Goal: Task Accomplishment & Management: Manage account settings

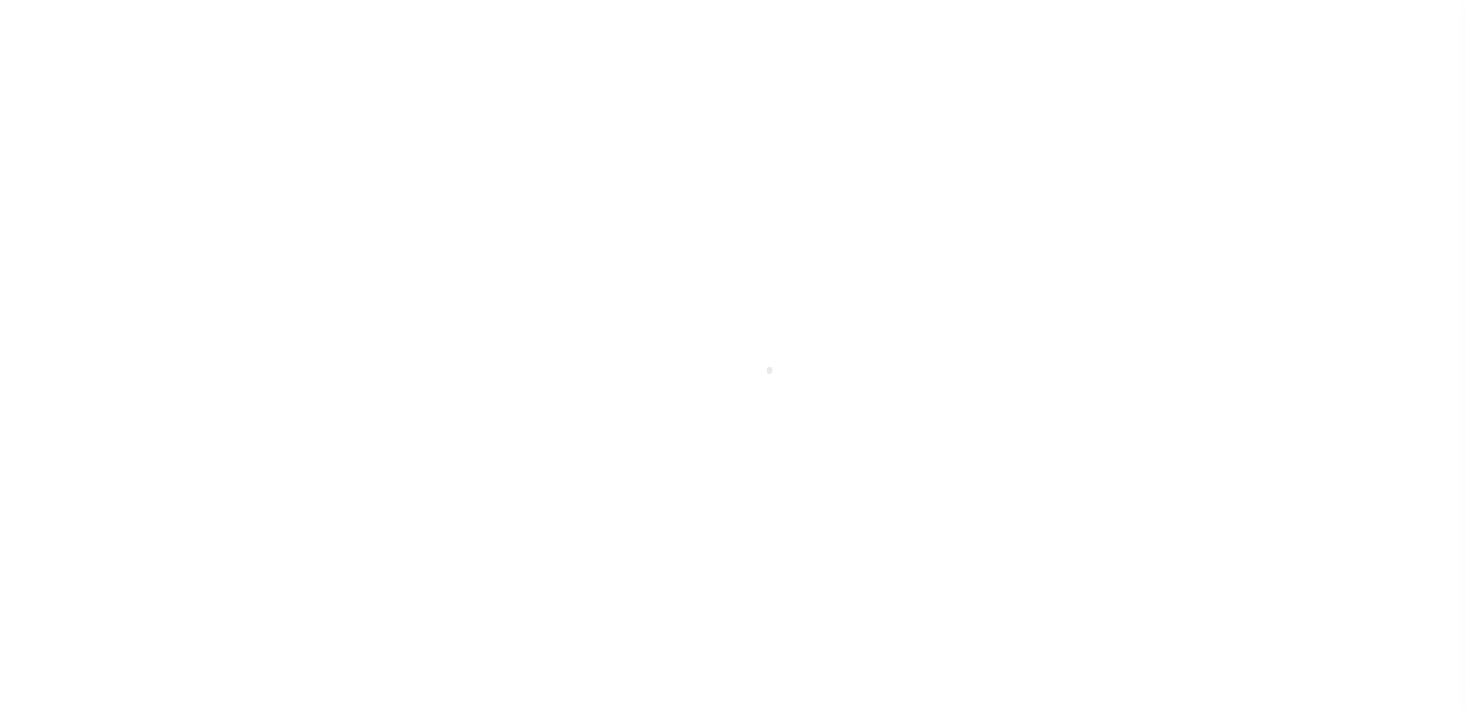
scroll to position [39, 0]
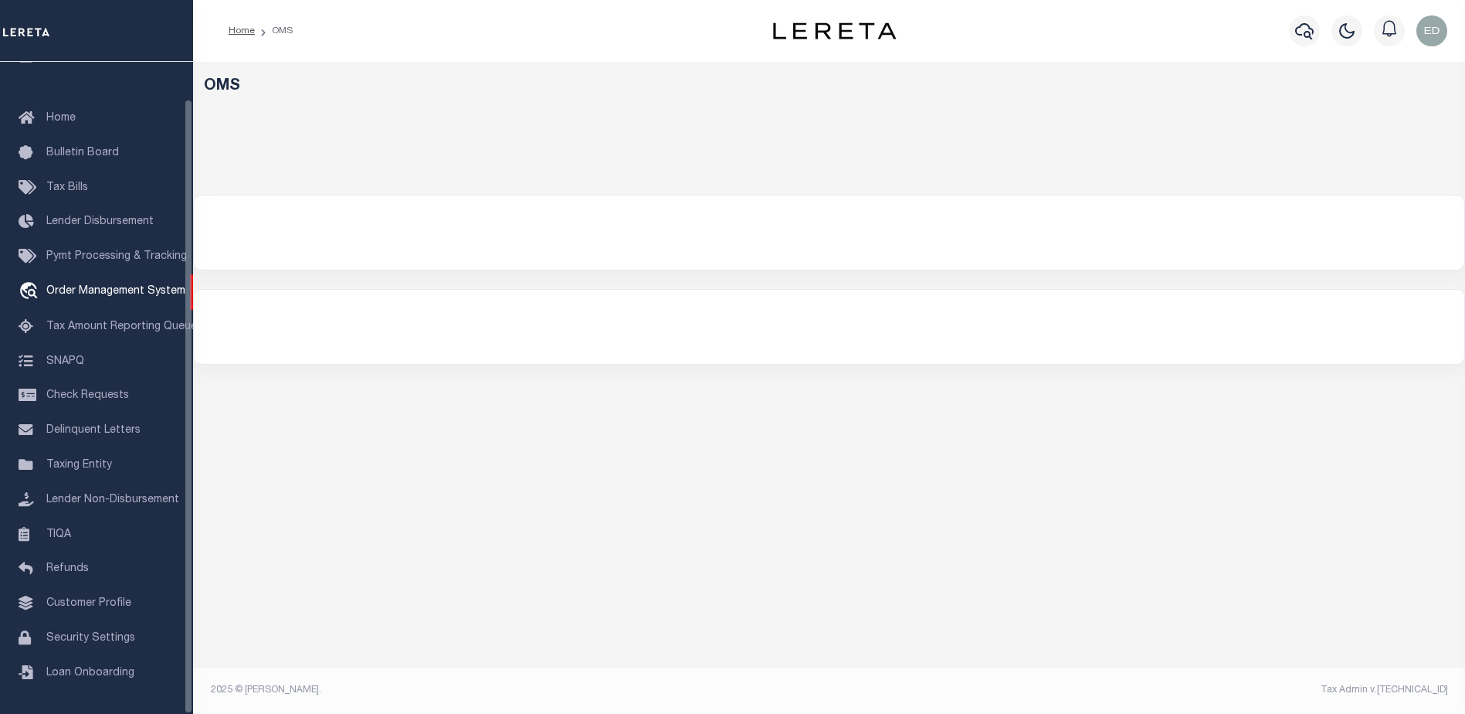
select select "200"
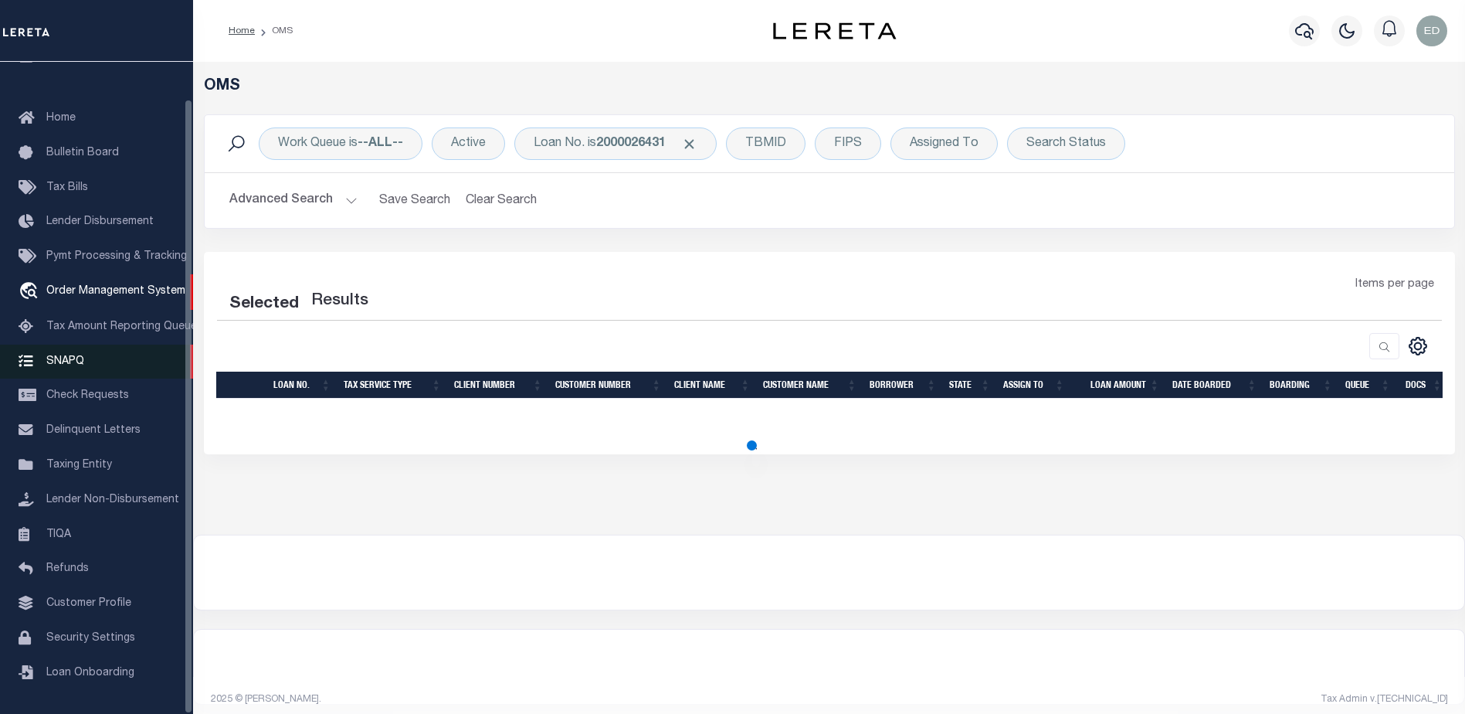
select select "200"
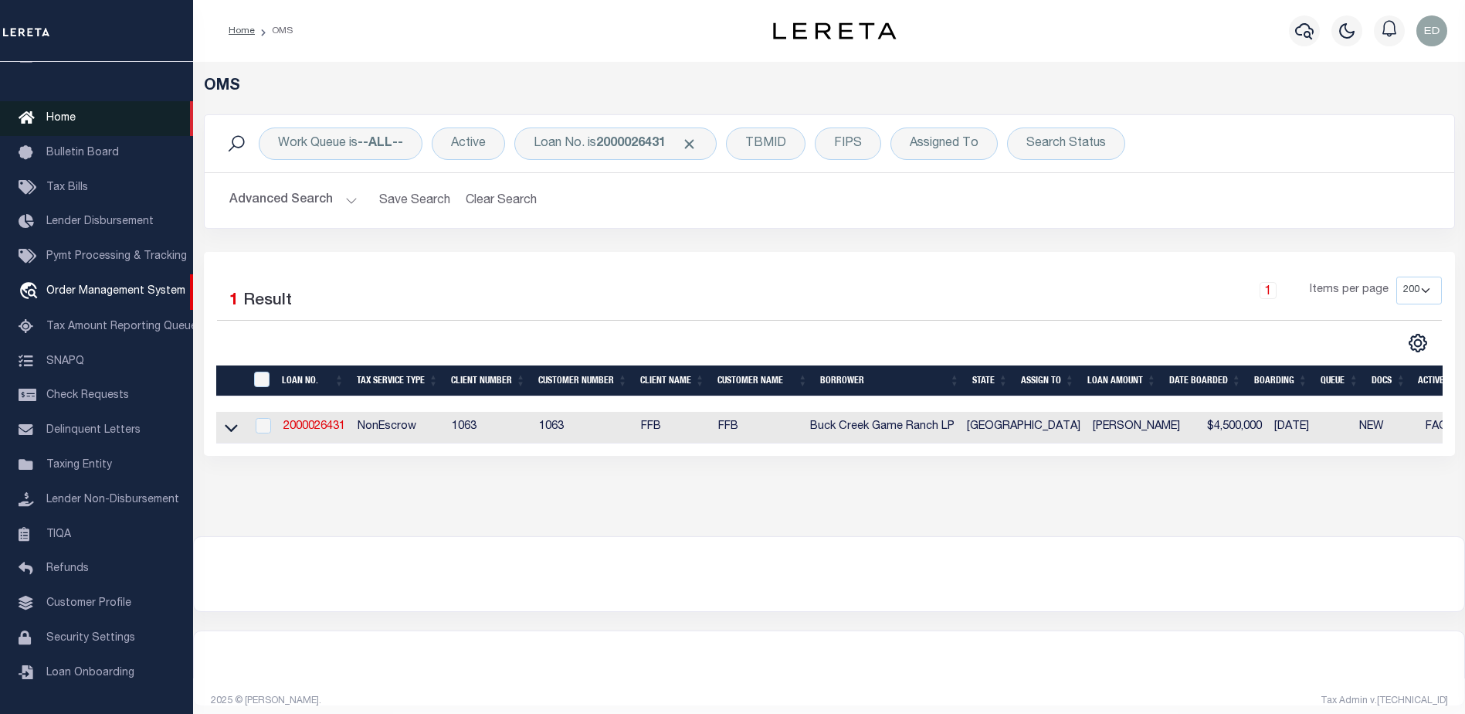
click at [59, 113] on span "Home" at bounding box center [60, 118] width 29 height 11
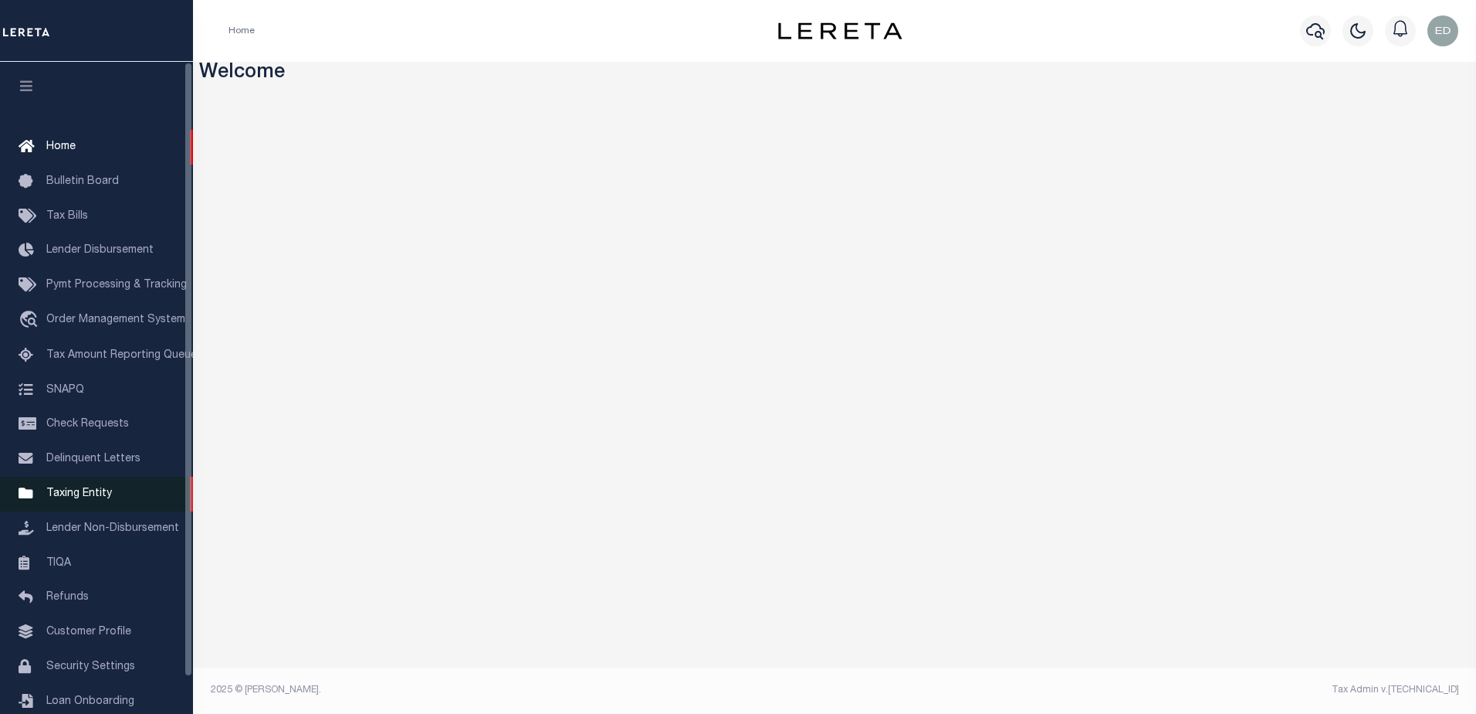
scroll to position [39, 0]
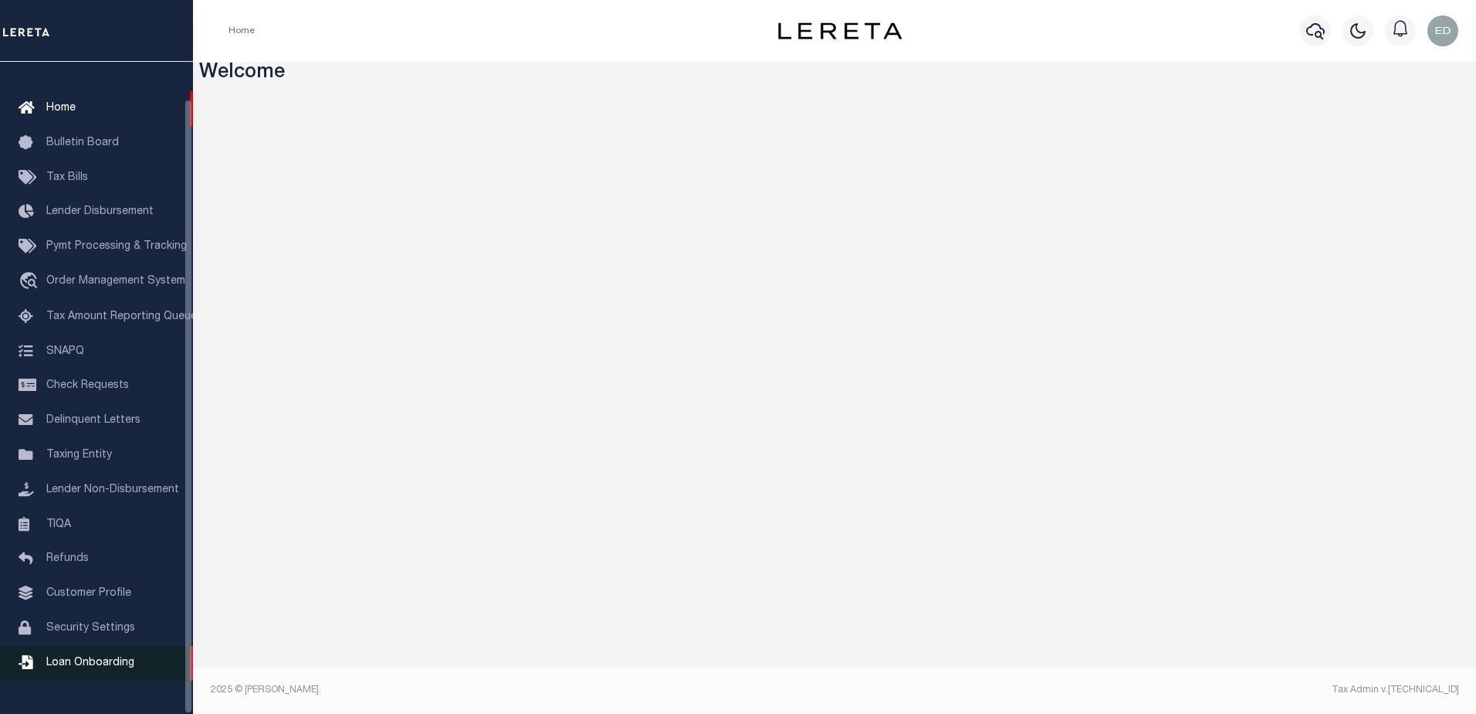
click at [87, 668] on span "Loan Onboarding" at bounding box center [90, 662] width 88 height 11
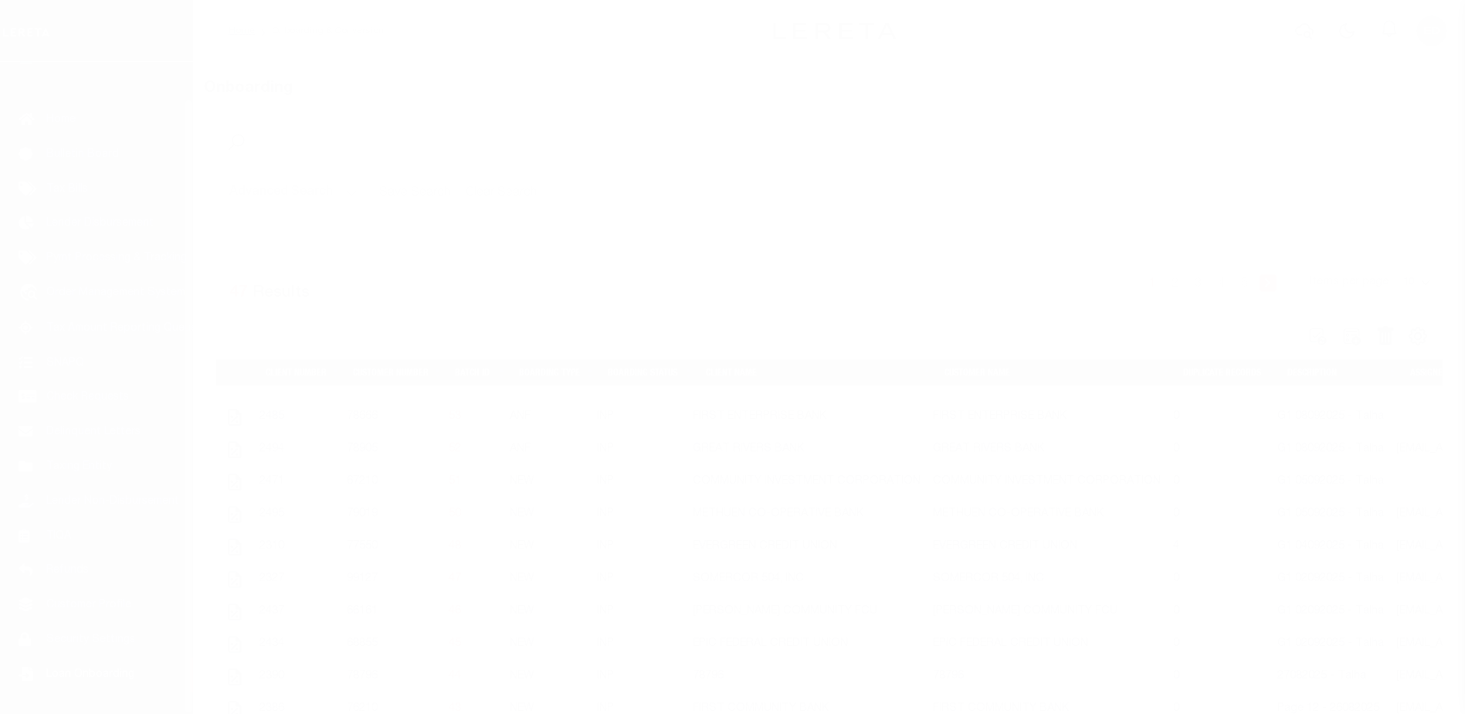
scroll to position [39, 0]
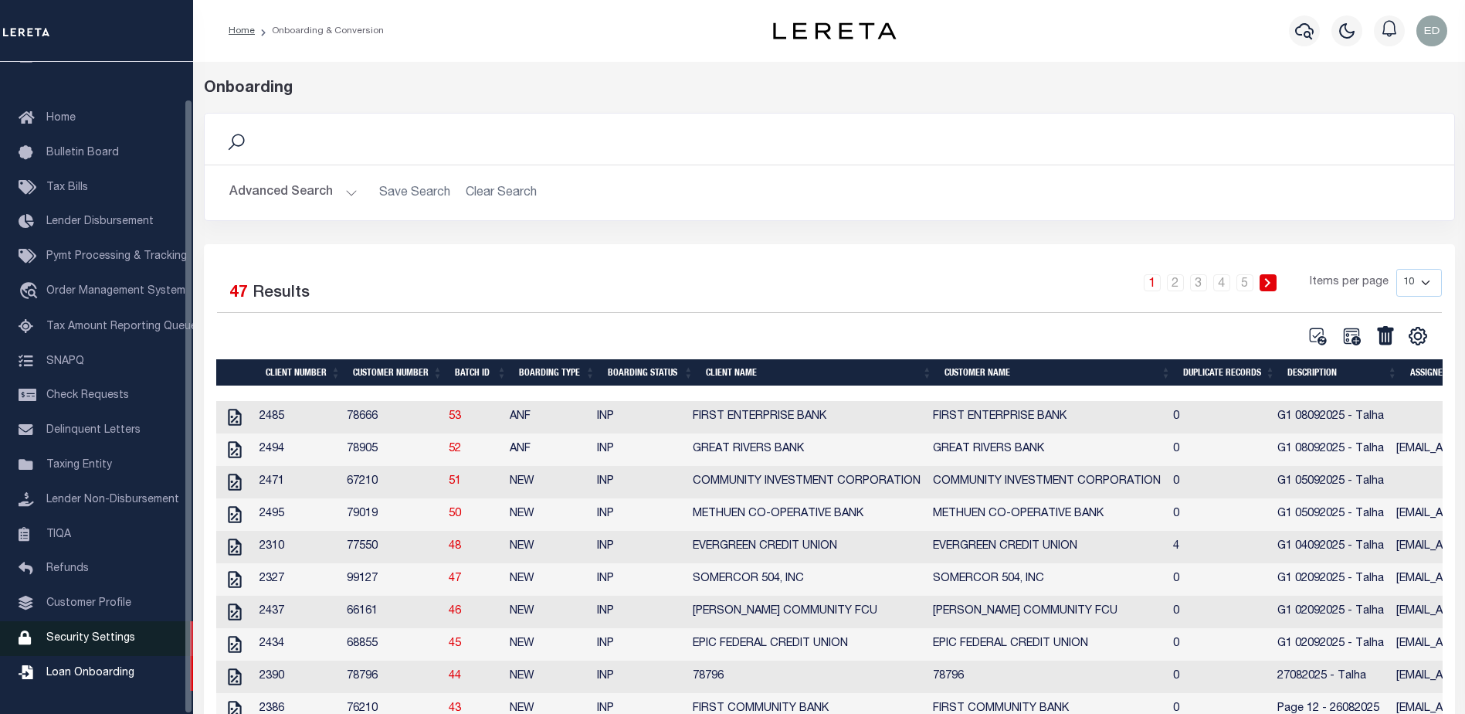
click at [86, 634] on span "Security Settings" at bounding box center [90, 637] width 89 height 11
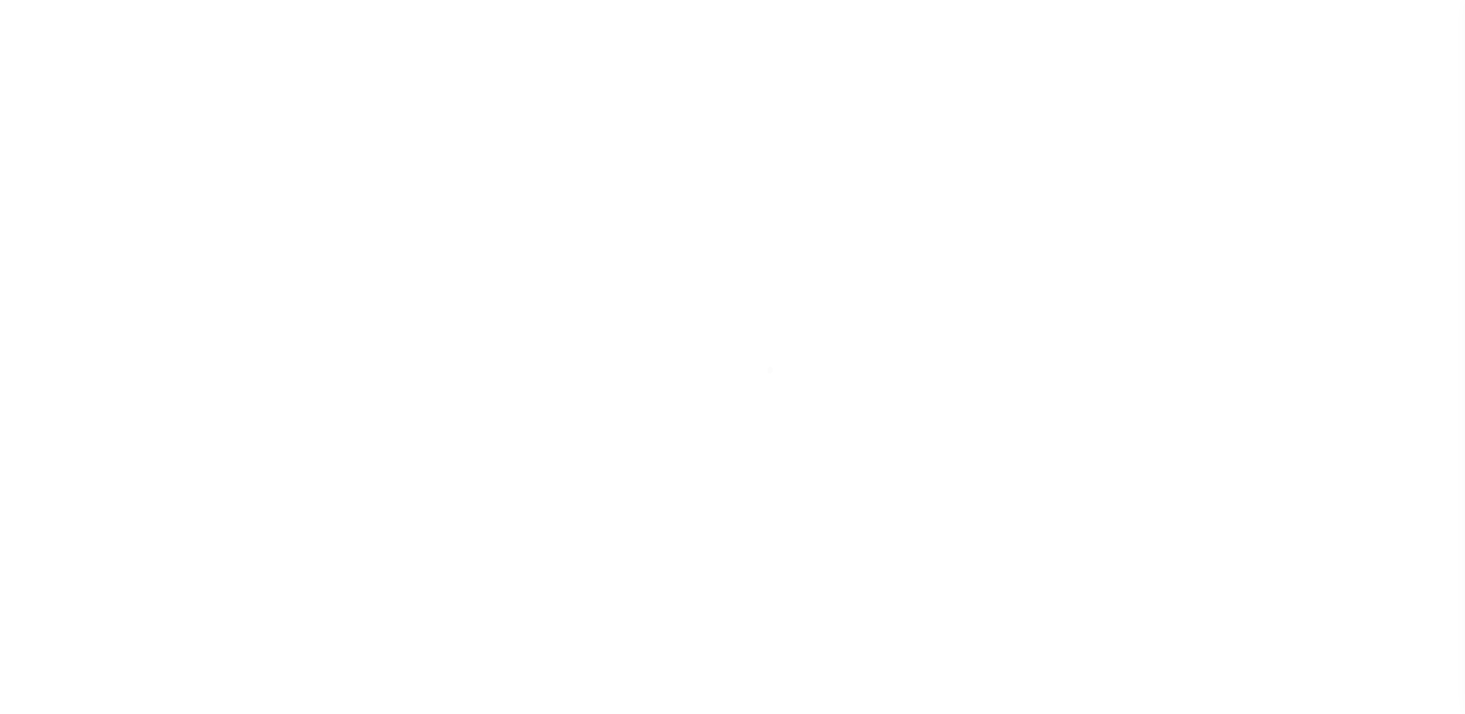
select select "100"
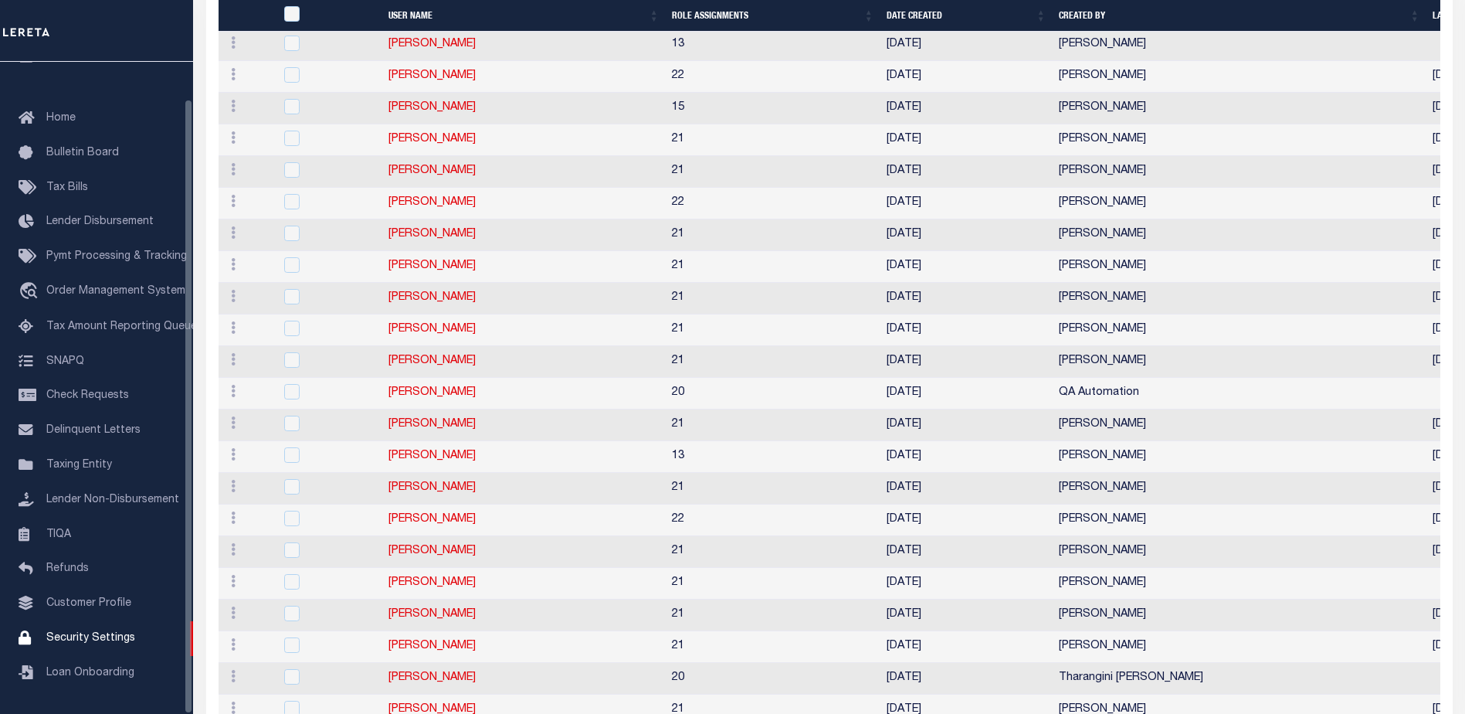
scroll to position [1467, 0]
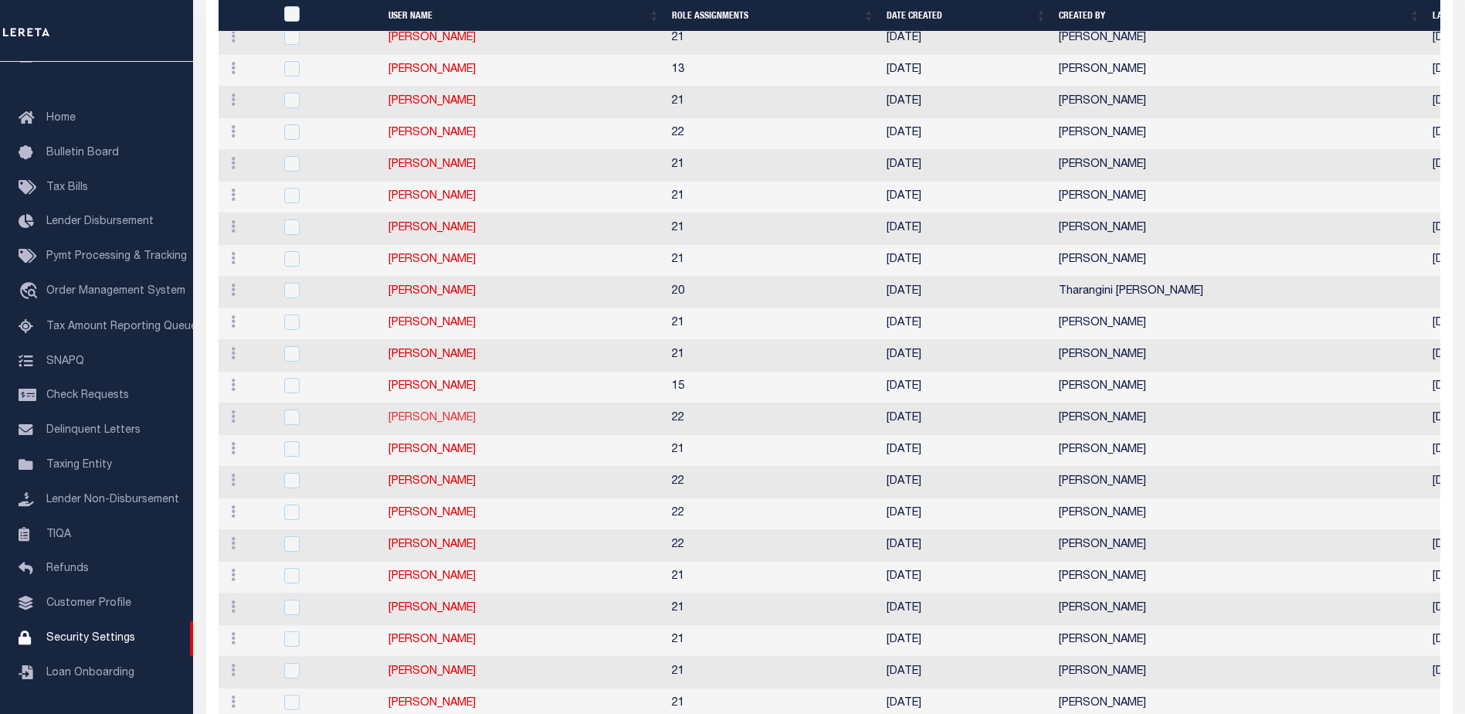
click at [426, 419] on link "Edgar Gutierrez" at bounding box center [431, 417] width 87 height 11
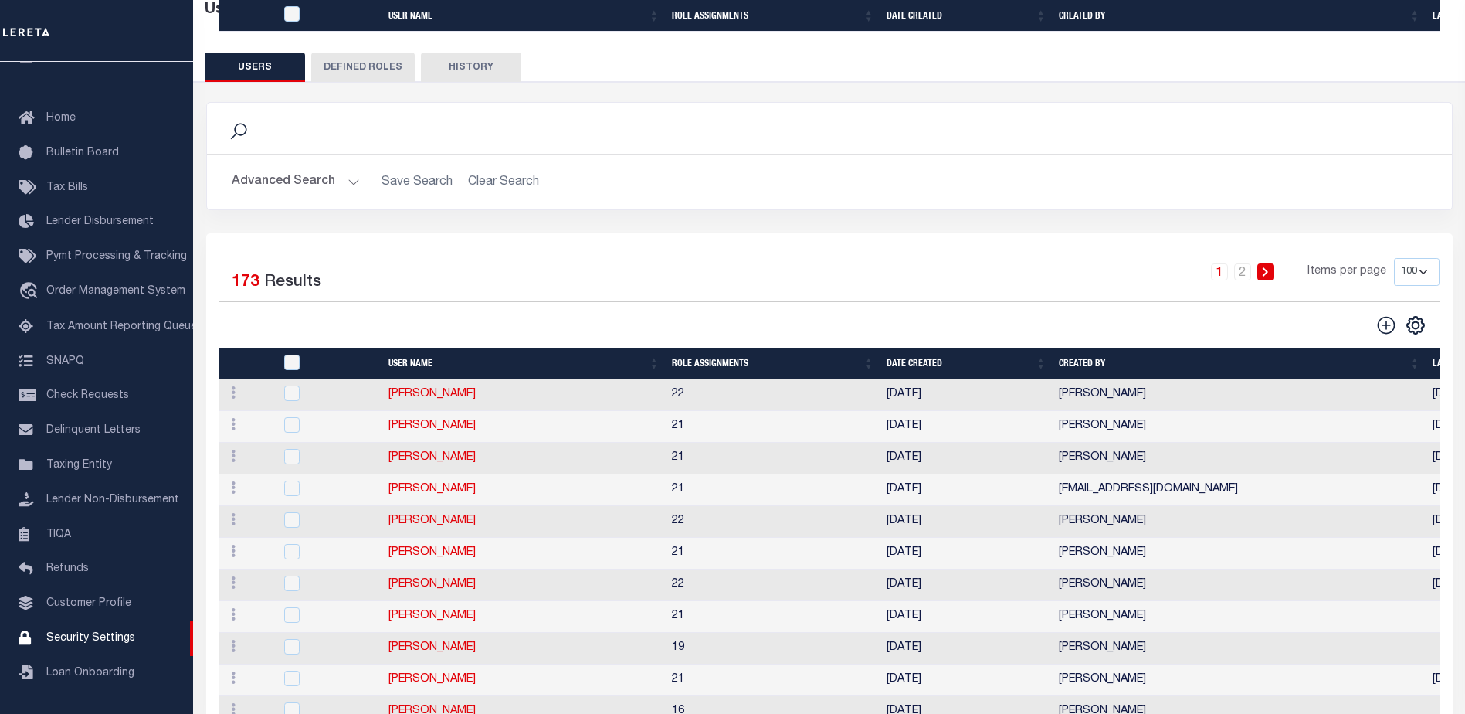
type input "Edgar"
type input "Gutierrez"
type input "Edgar.Gutierrez@accumatch.com"
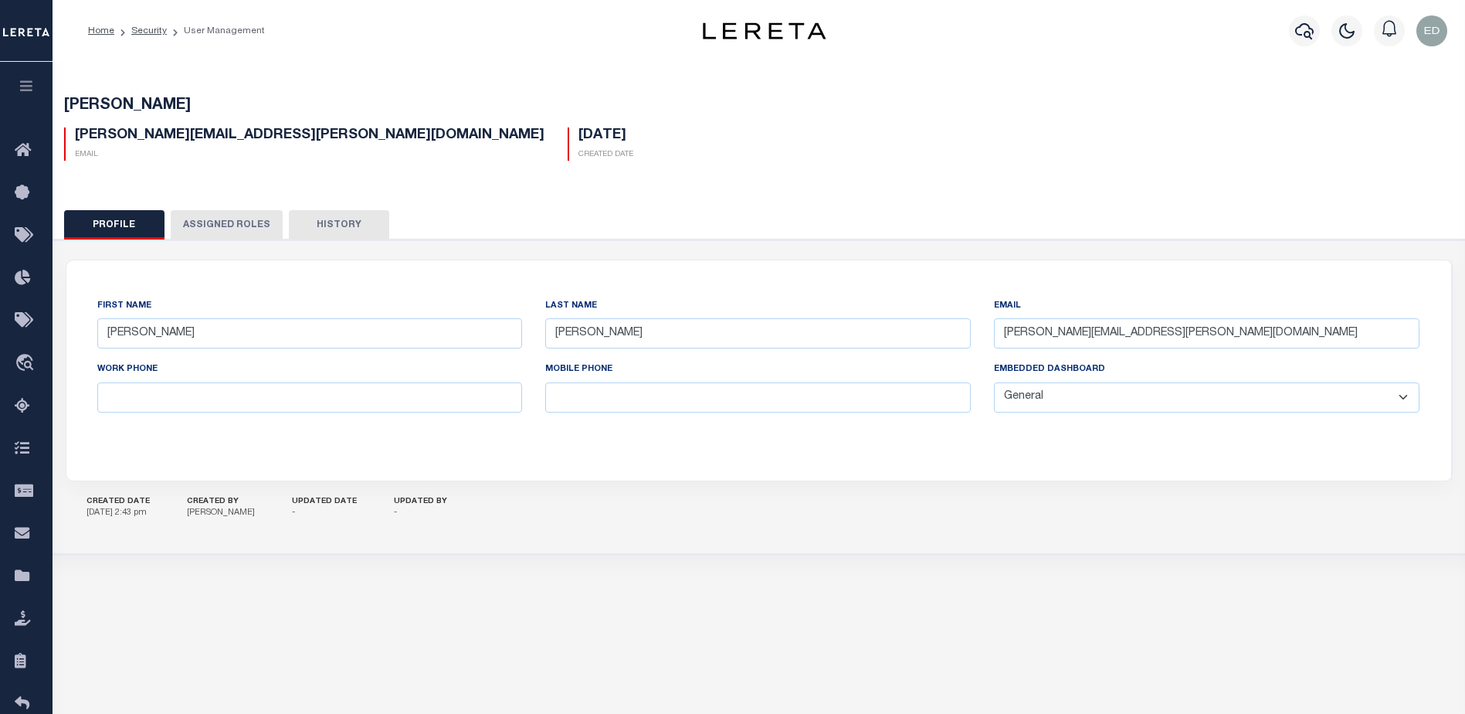
click at [1053, 404] on select "General Locate Escrow Services AI Payment Verification Customer Service" at bounding box center [1206, 397] width 425 height 30
select select "LOC"
click at [994, 383] on select "General Locate Escrow Services AI Payment Verification Customer Service" at bounding box center [1206, 397] width 425 height 30
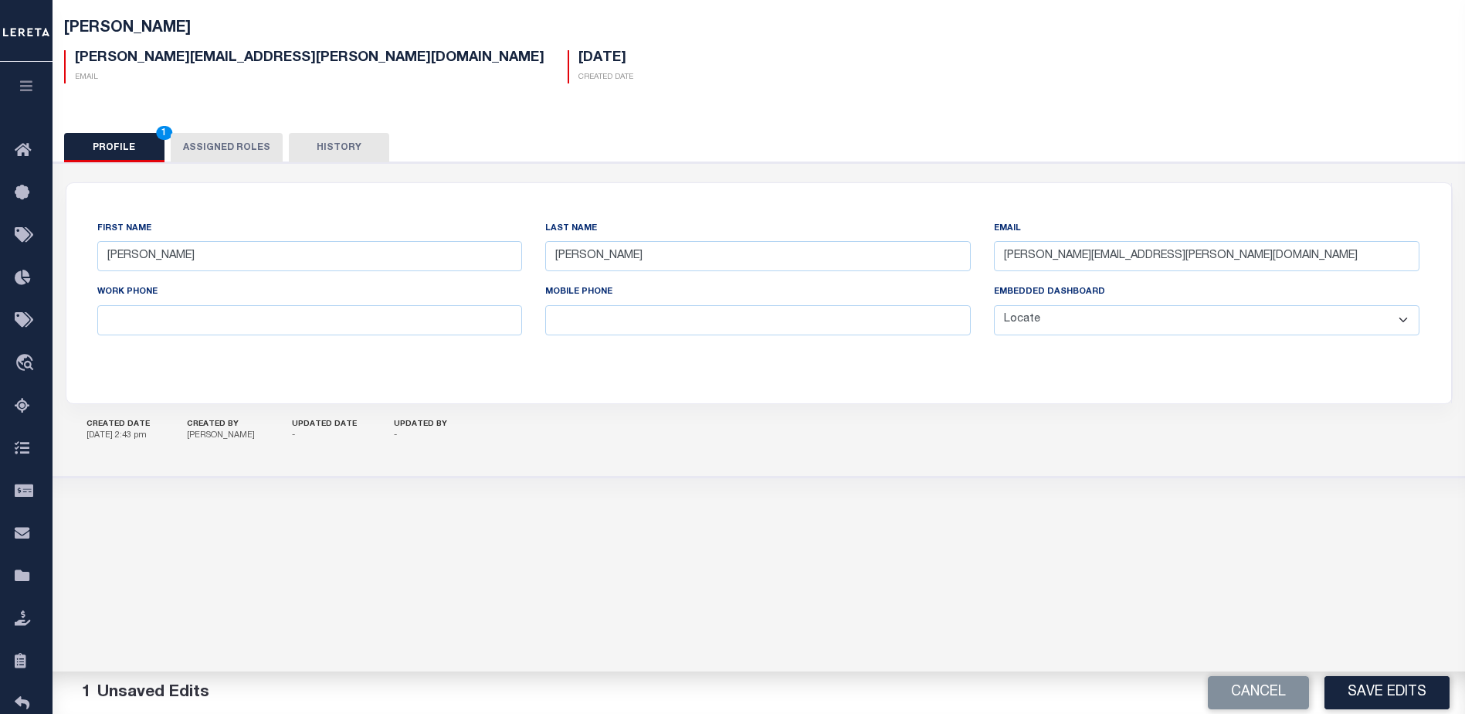
scroll to position [105, 0]
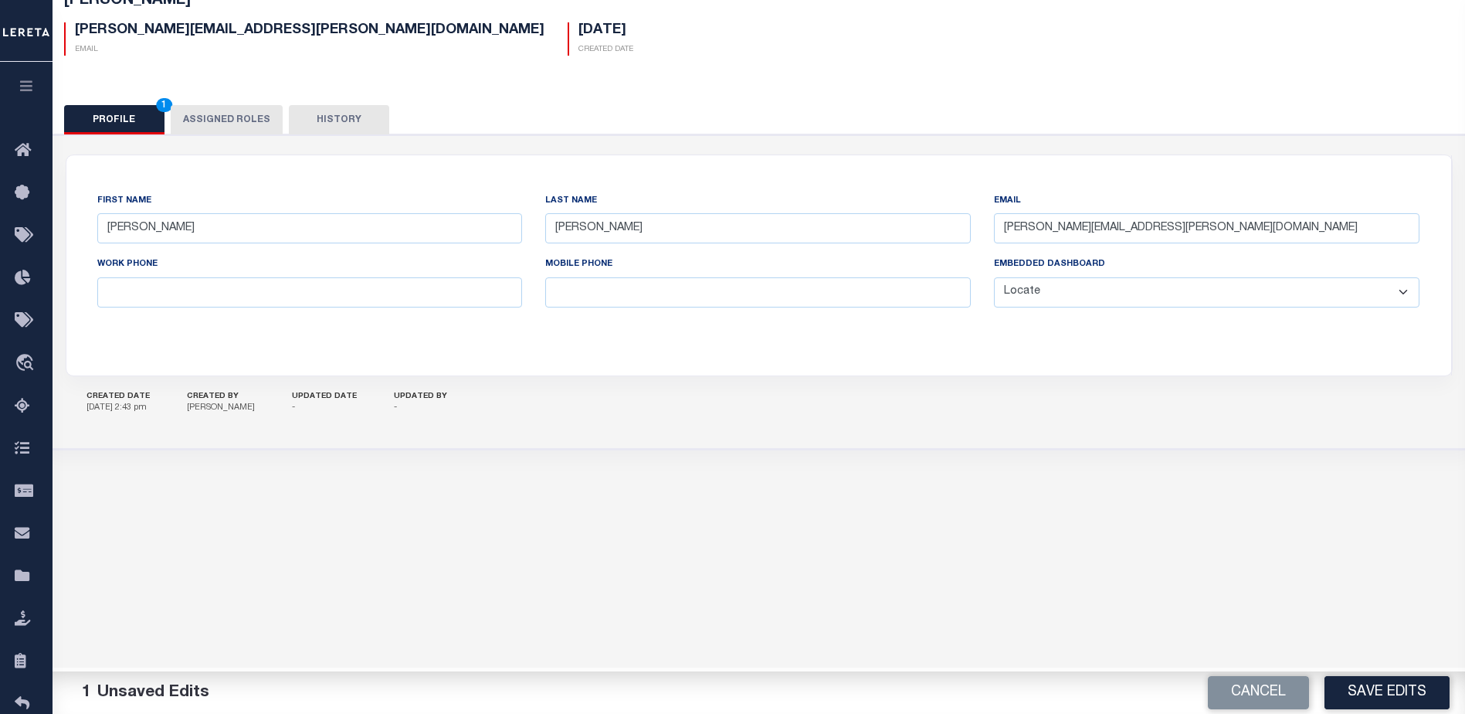
click at [1395, 683] on button "Save Edits" at bounding box center [1386, 692] width 125 height 33
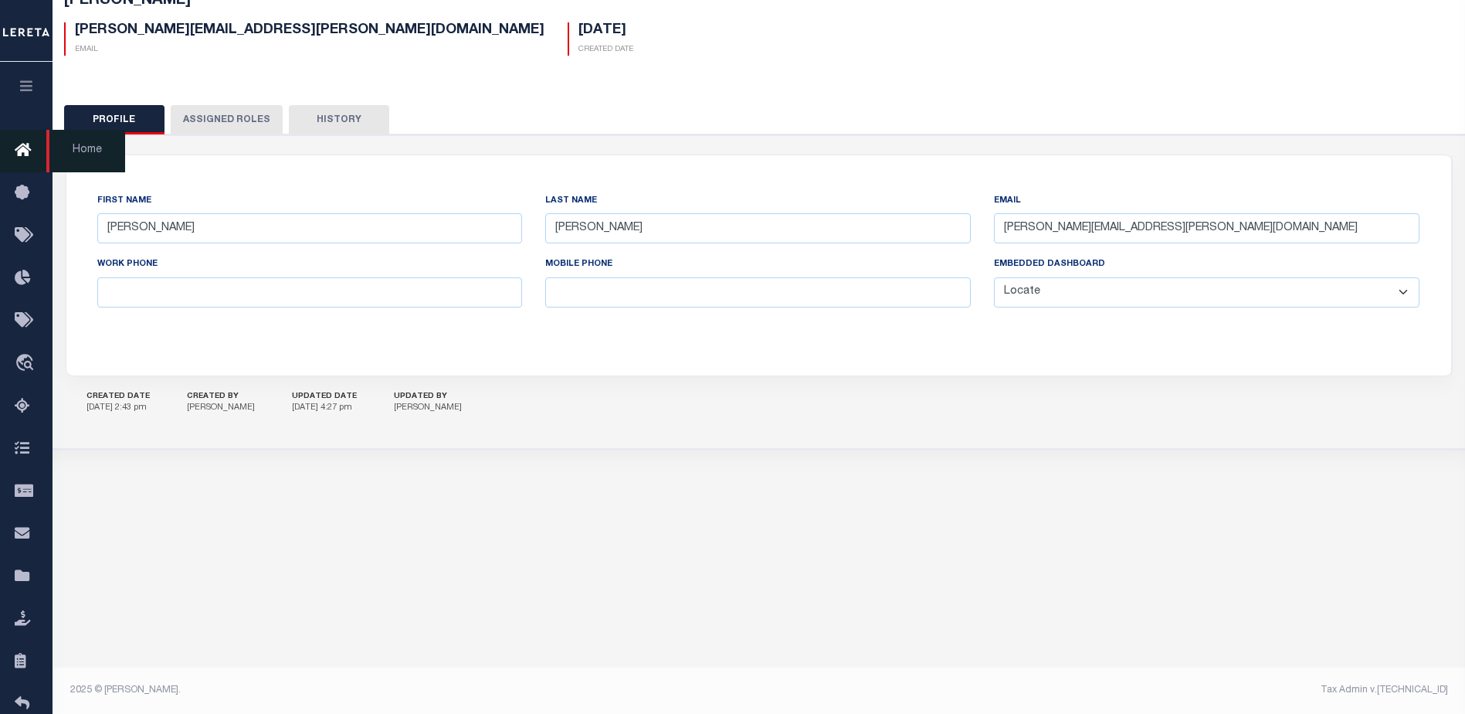
click at [24, 150] on icon at bounding box center [27, 150] width 25 height 19
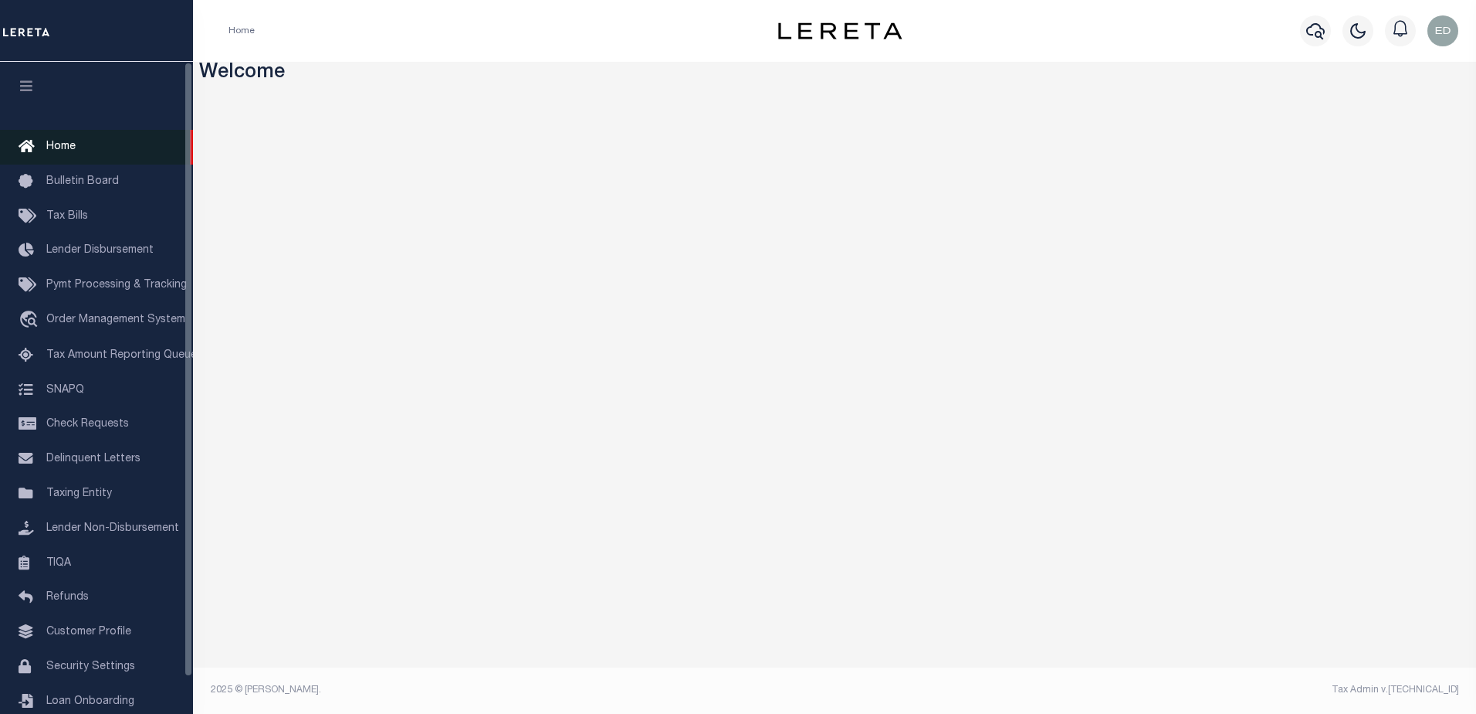
click at [59, 139] on link "Home" at bounding box center [96, 147] width 193 height 35
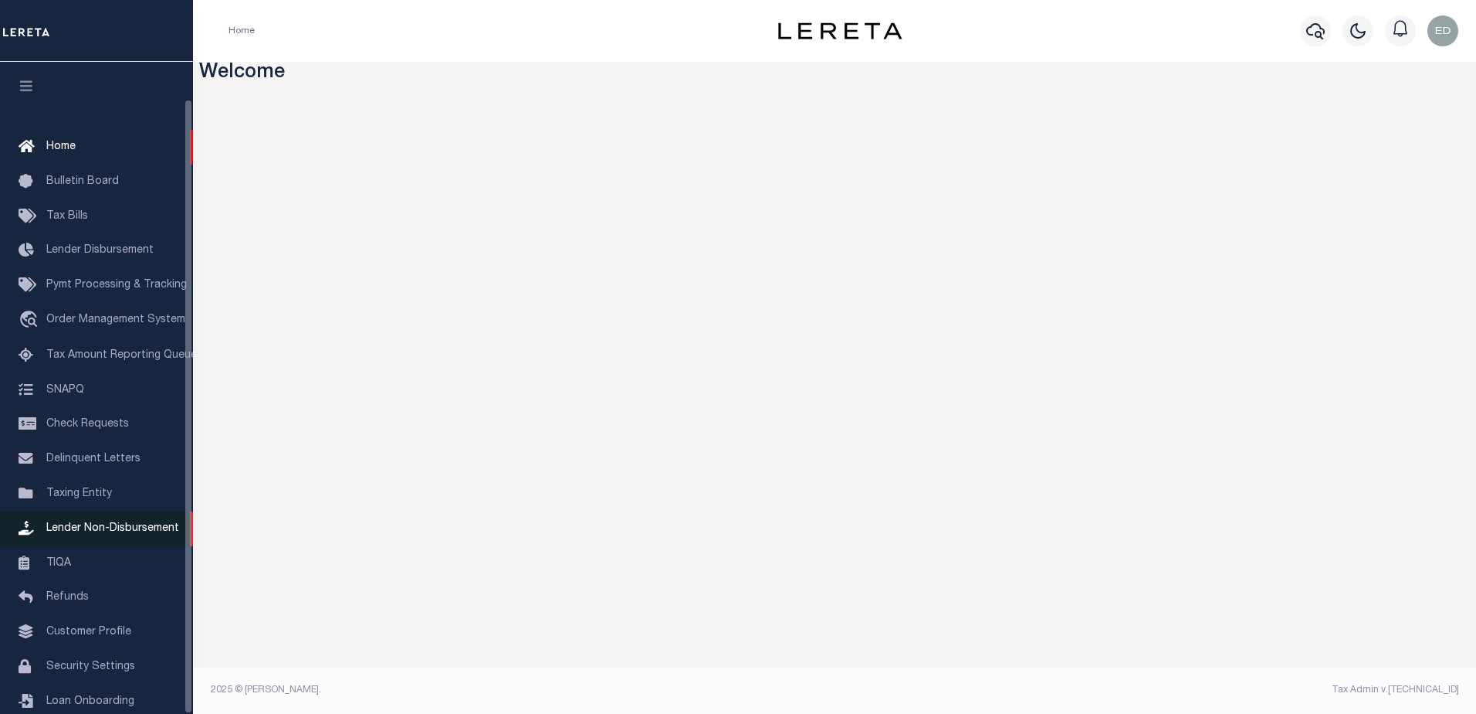
scroll to position [39, 0]
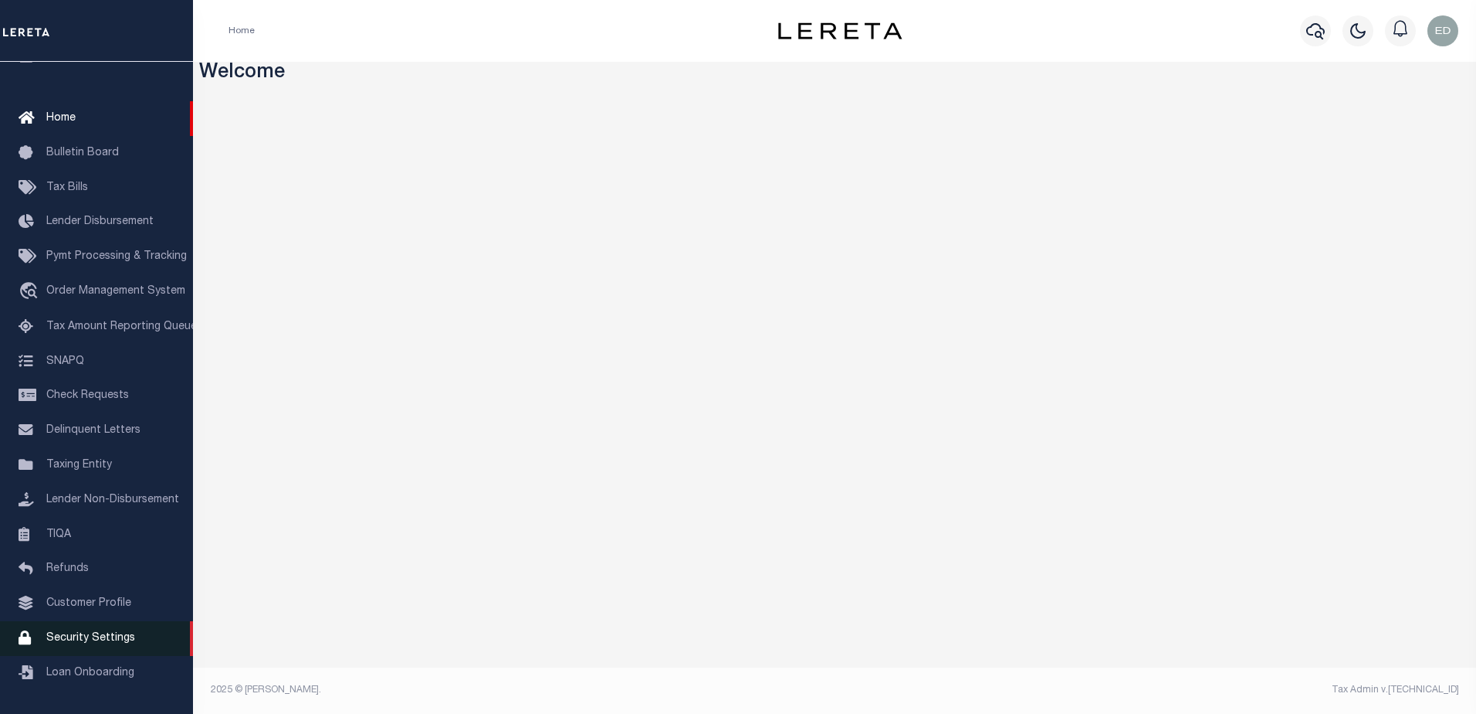
click at [107, 640] on span "Security Settings" at bounding box center [90, 637] width 89 height 11
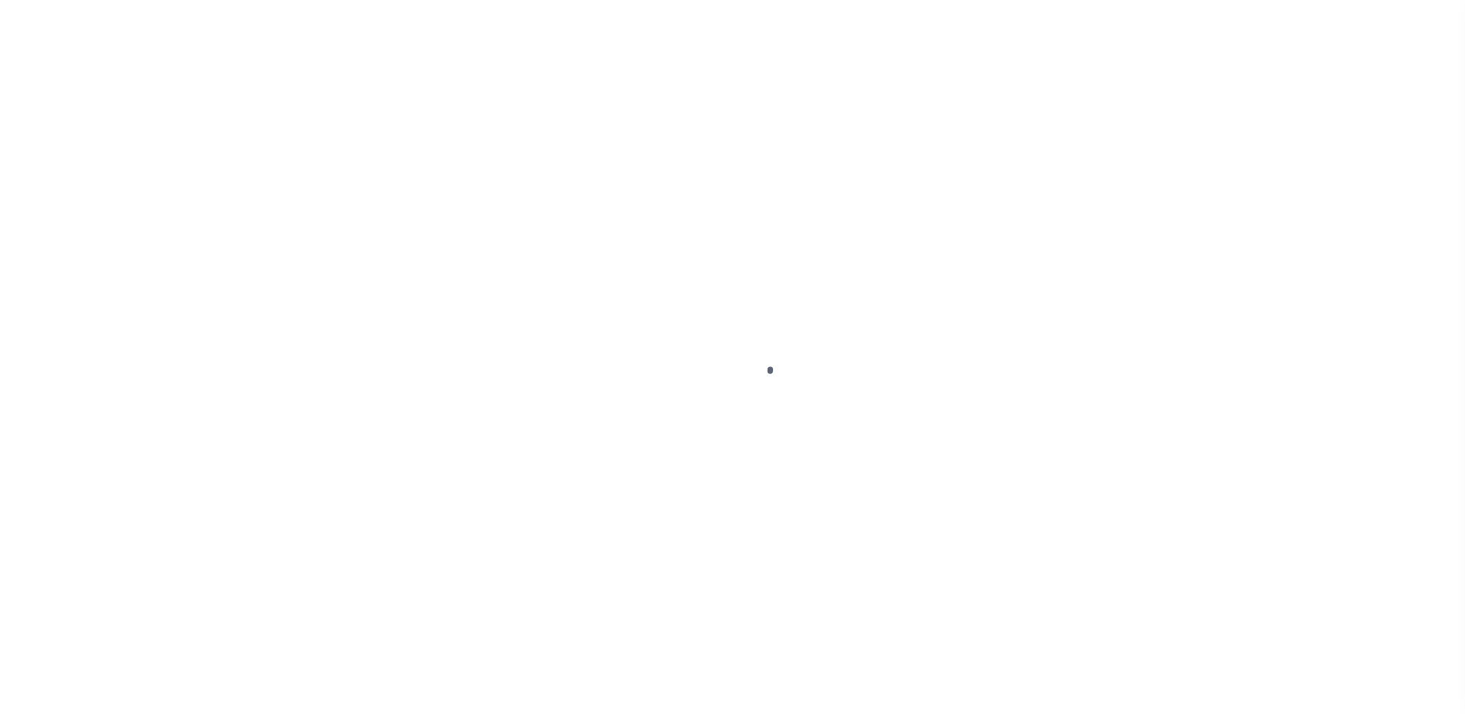
select select "100"
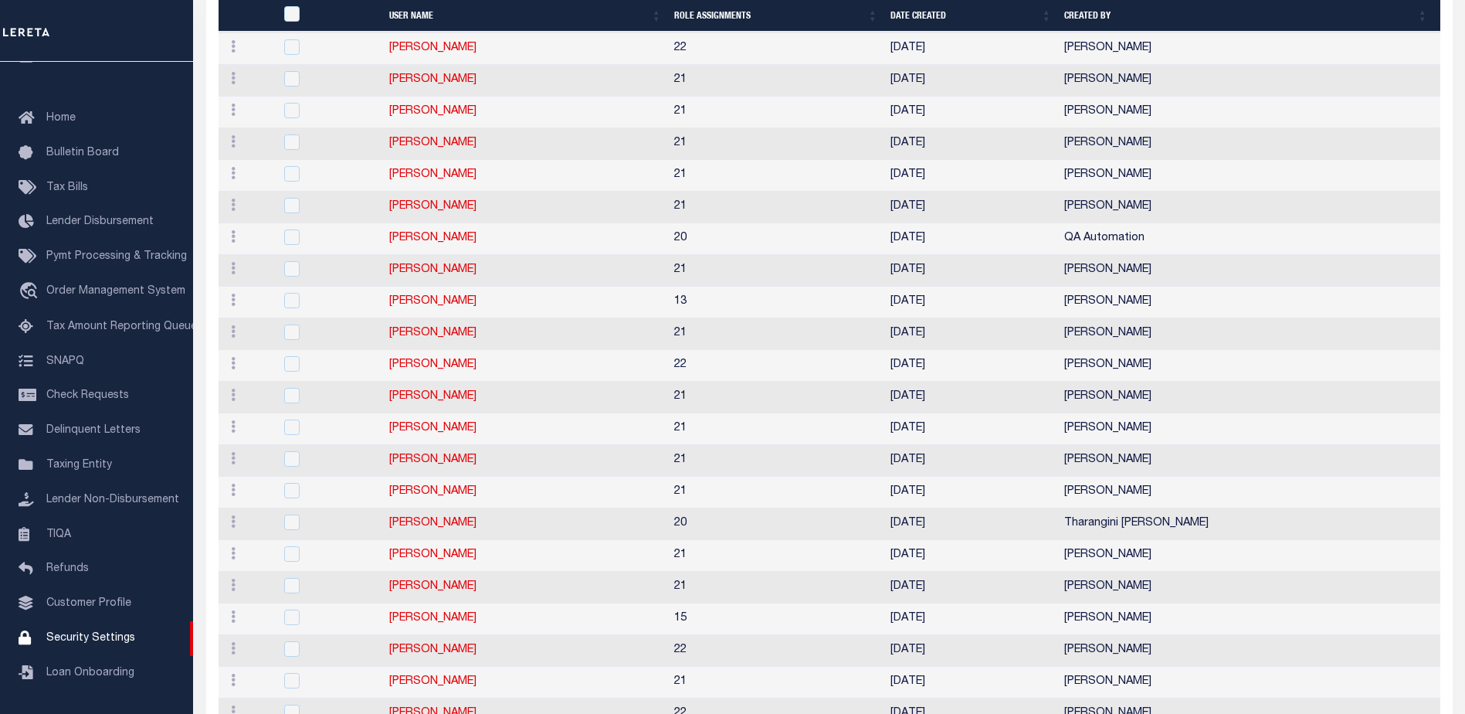
scroll to position [1467, 0]
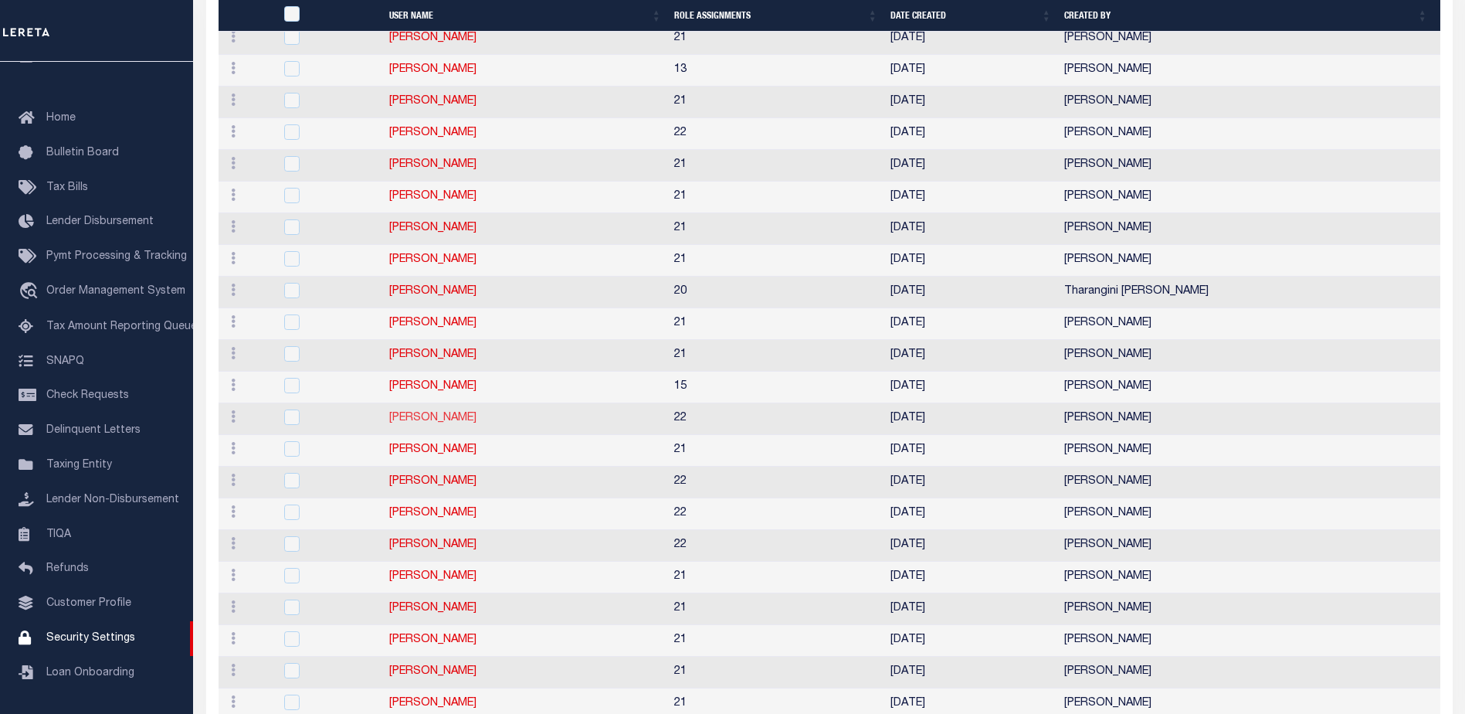
click at [432, 423] on link "Edgar Gutierrez" at bounding box center [432, 417] width 87 height 11
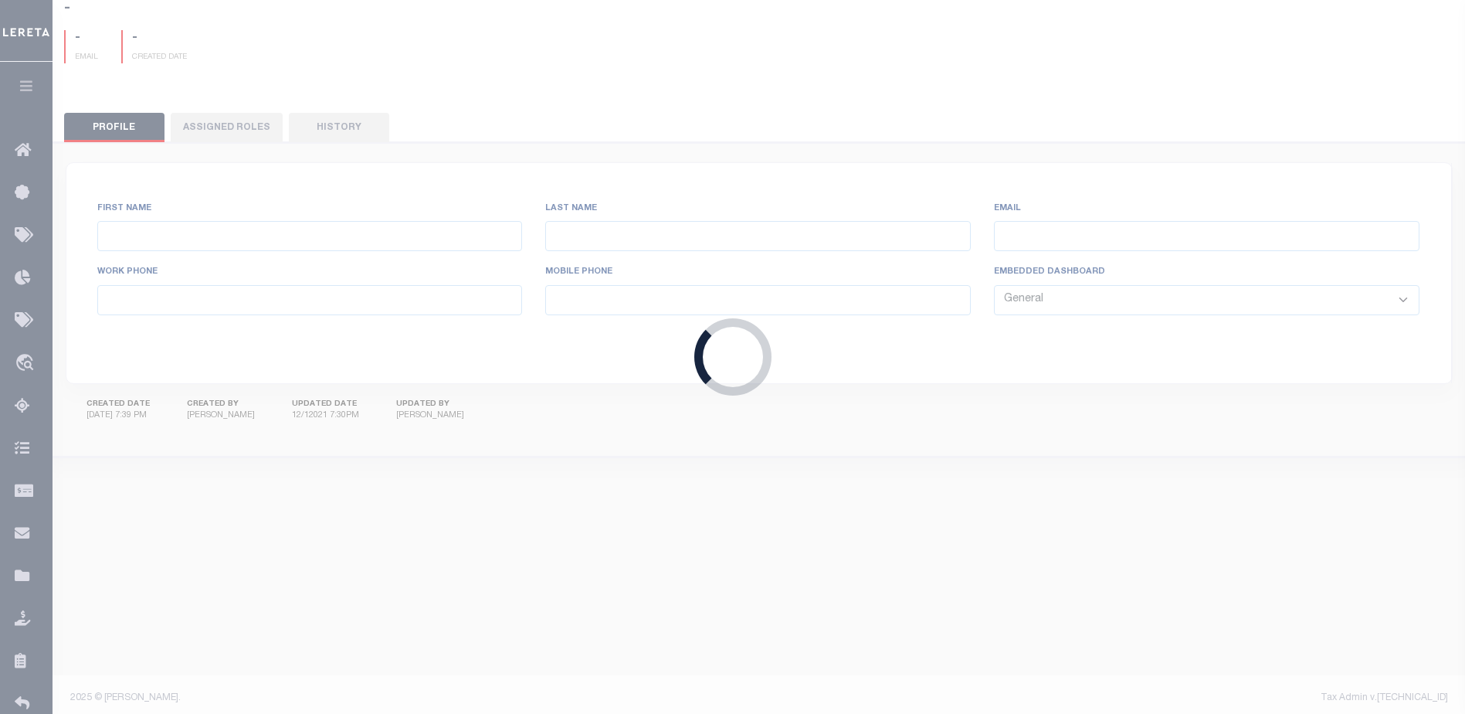
type input "Edgar"
type input "Gutierrez"
type input "Edgar.Gutierrez@accumatch.com"
select select "LOC"
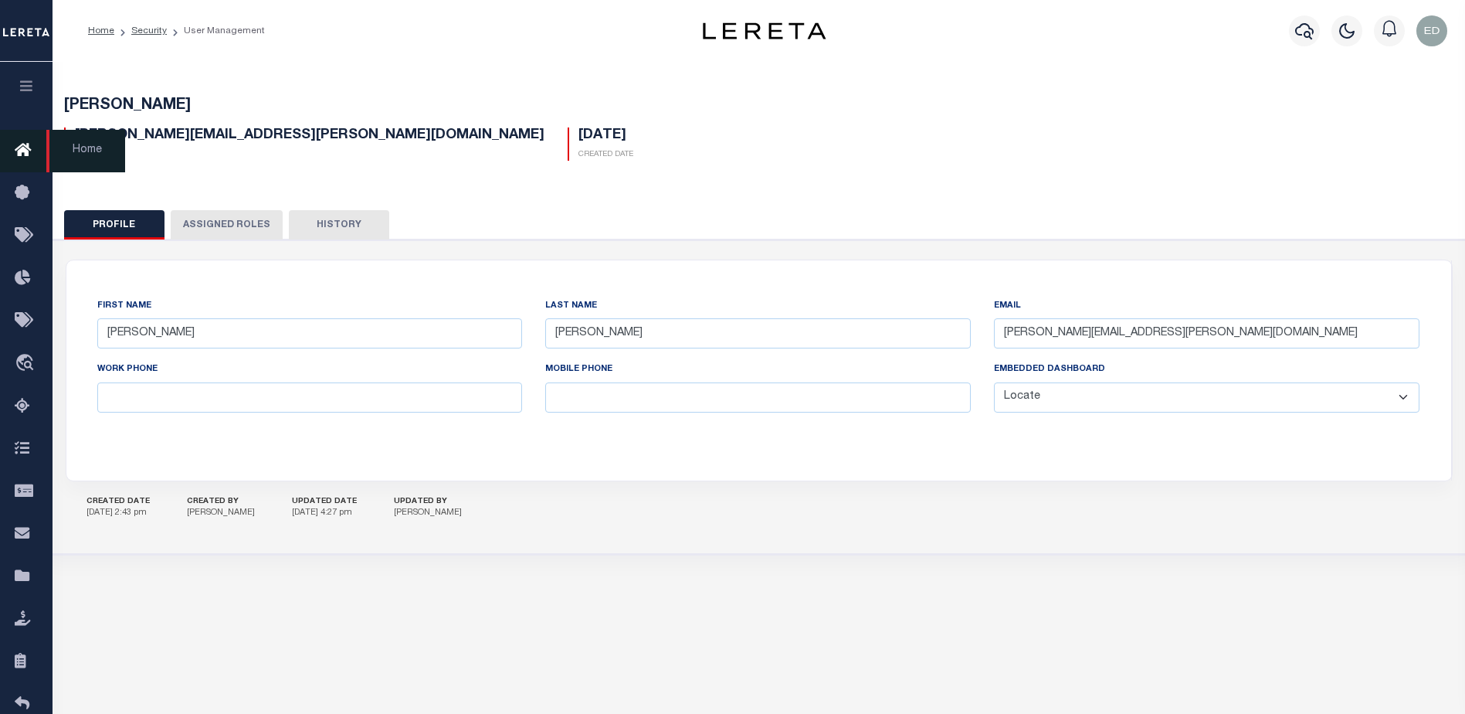
click at [28, 154] on icon at bounding box center [27, 150] width 25 height 19
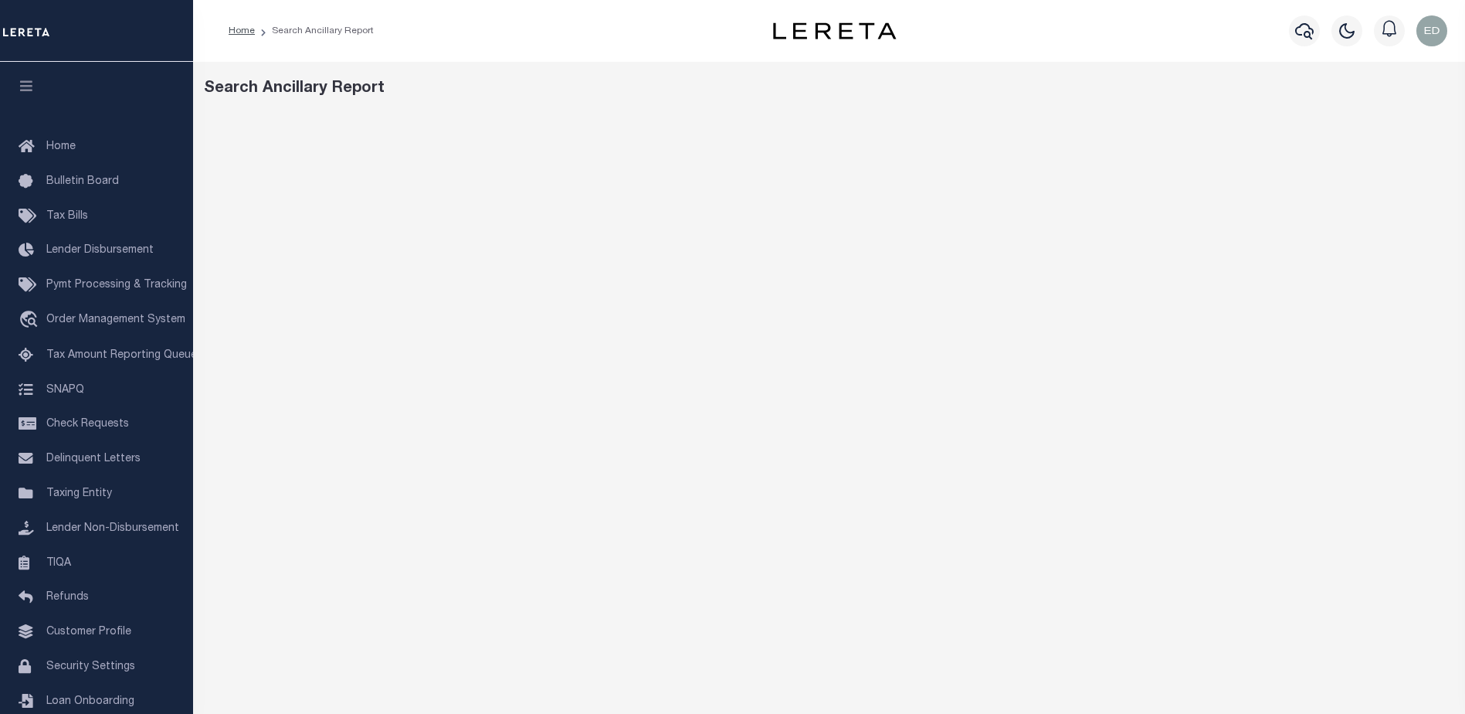
scroll to position [95, 0]
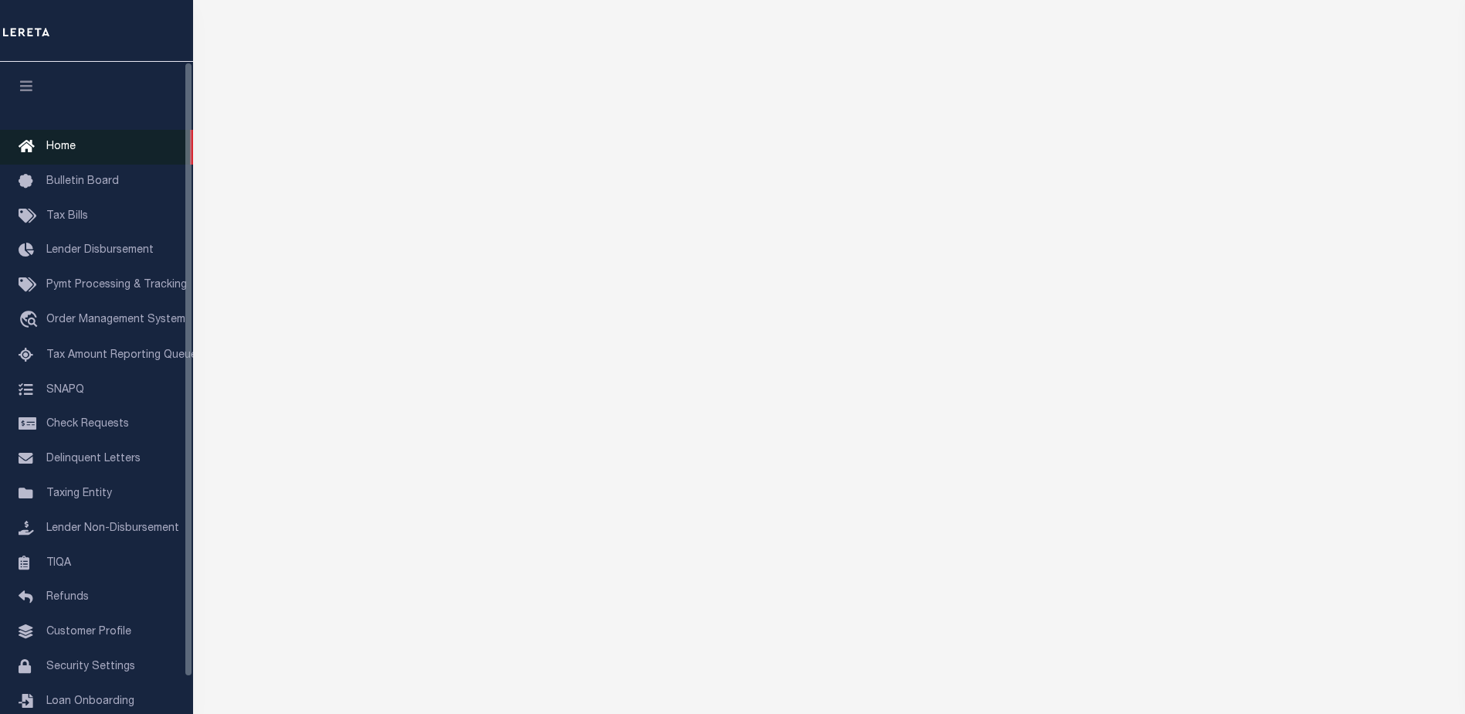
click at [67, 139] on link "Home" at bounding box center [96, 147] width 193 height 35
